Goal: Information Seeking & Learning: Find specific fact

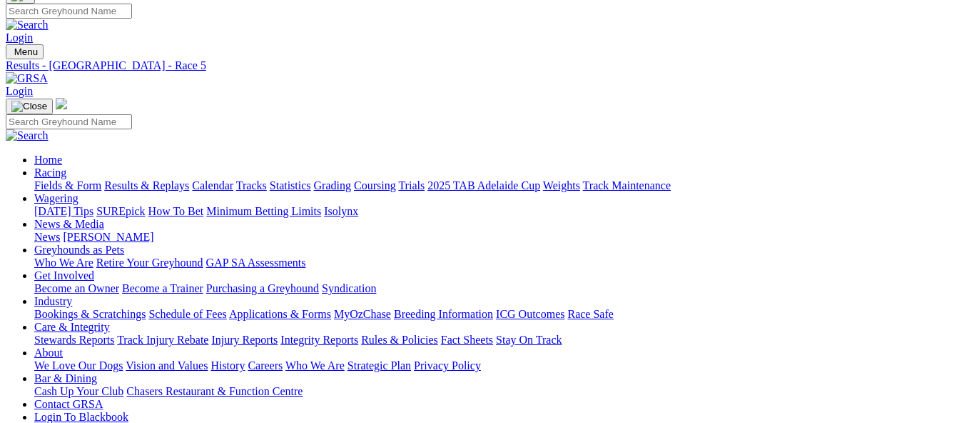
scroll to position [71, 0]
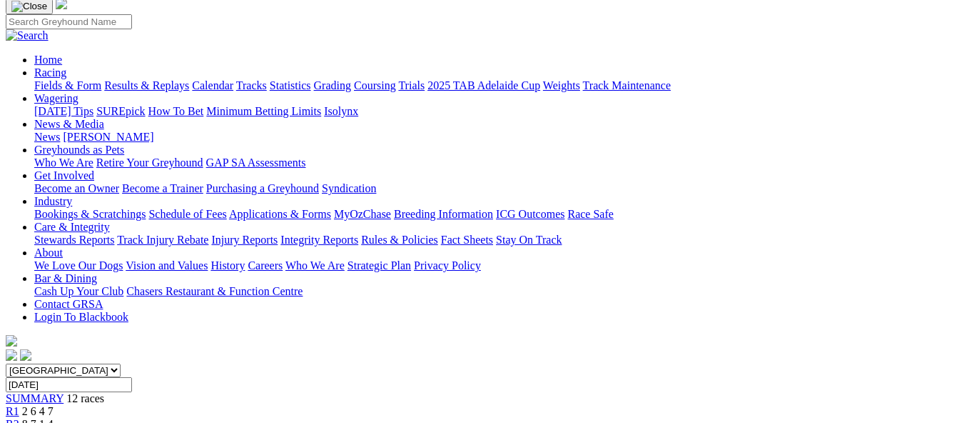
scroll to position [143, 0]
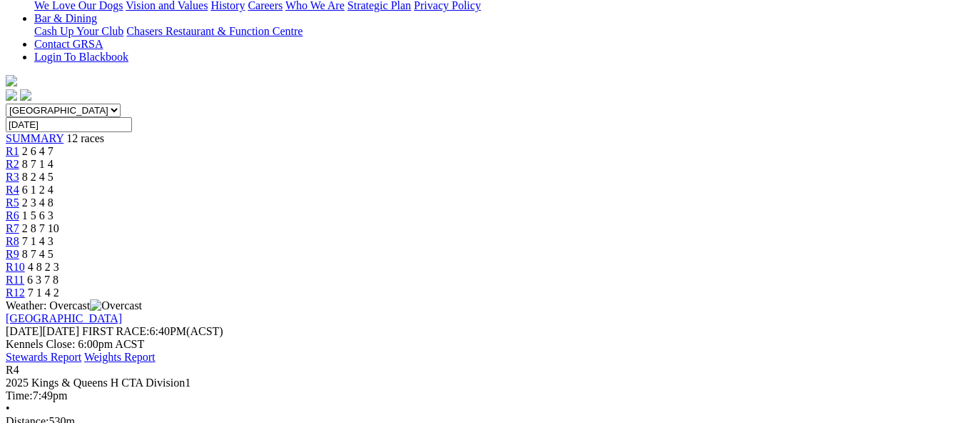
scroll to position [428, 0]
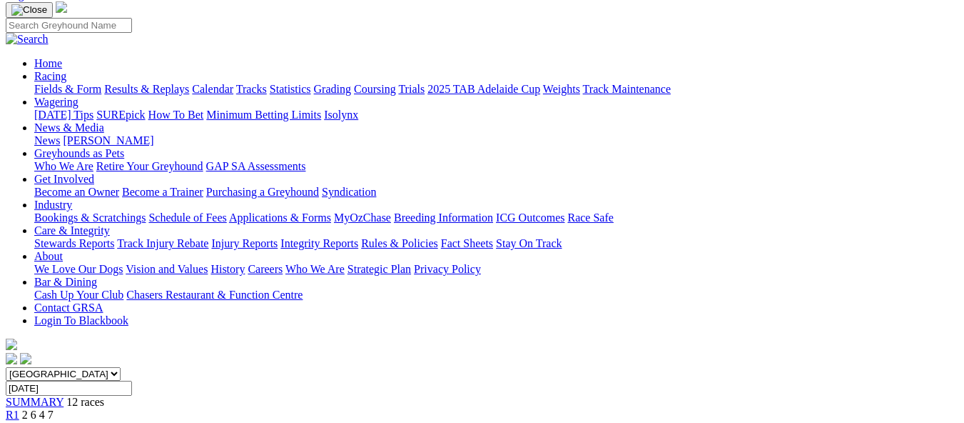
scroll to position [143, 0]
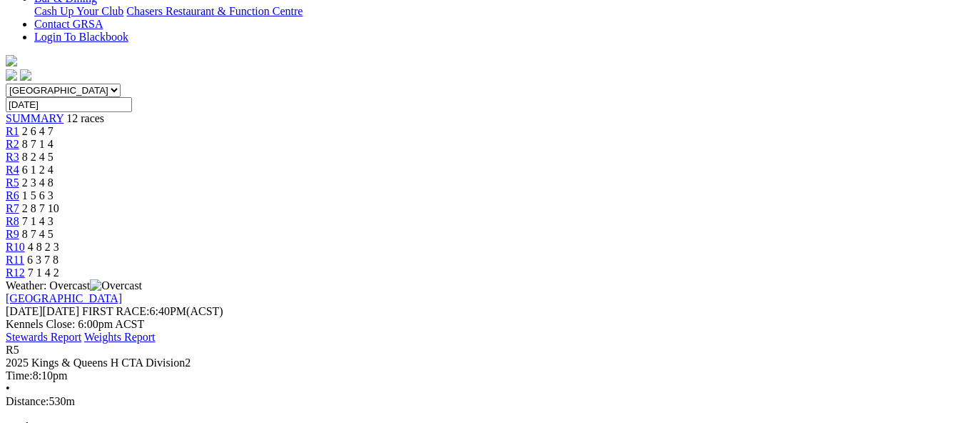
scroll to position [428, 0]
